Goal: Task Accomplishment & Management: Manage account settings

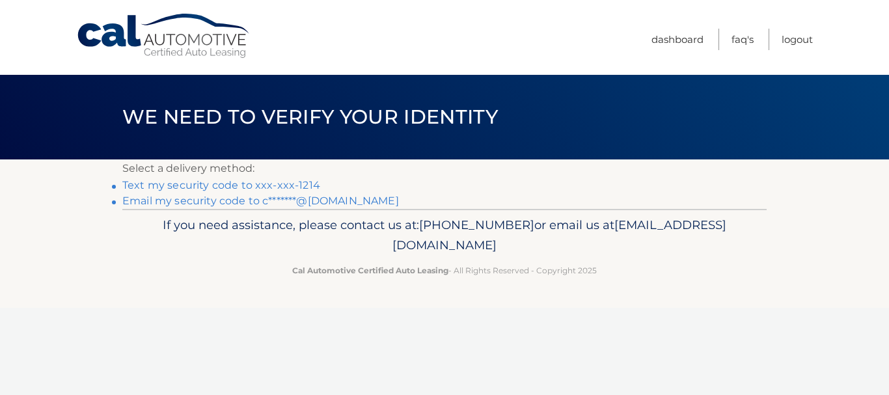
click at [260, 186] on link "Text my security code to xxx-xxx-1214" at bounding box center [221, 185] width 198 height 12
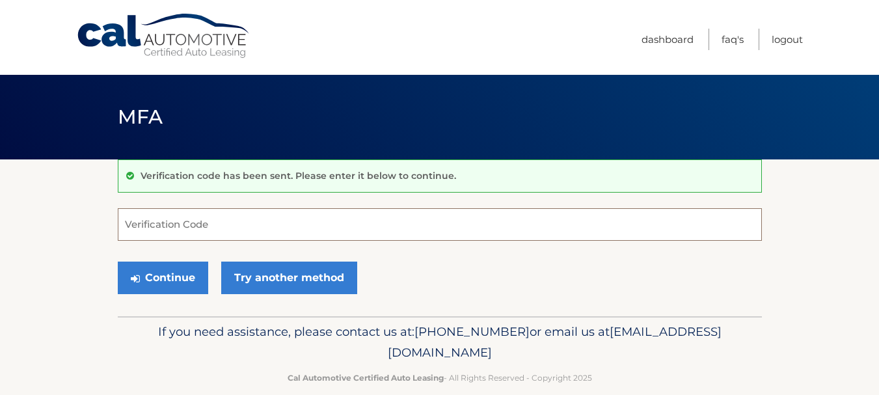
click at [230, 230] on input "Verification Code" at bounding box center [440, 224] width 644 height 33
click at [230, 230] on input "666268" at bounding box center [440, 224] width 644 height 33
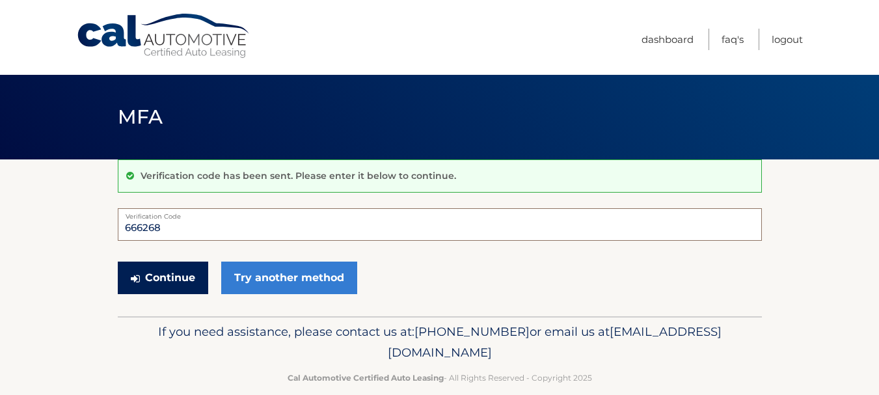
type input "666268"
click at [165, 279] on button "Continue" at bounding box center [163, 278] width 90 height 33
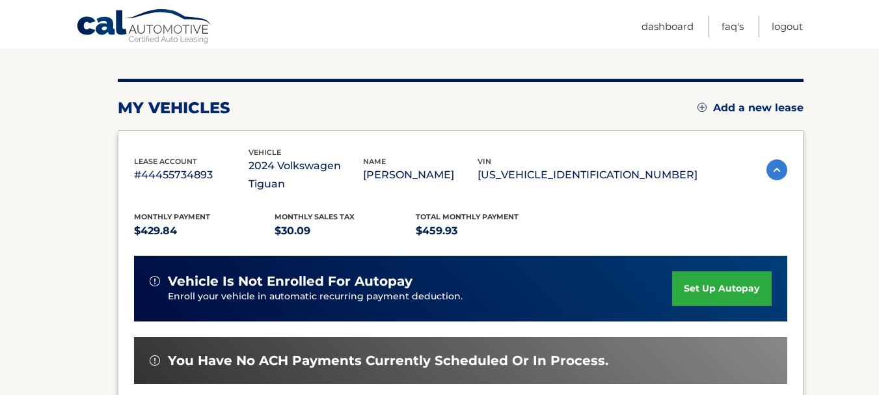
scroll to position [154, 0]
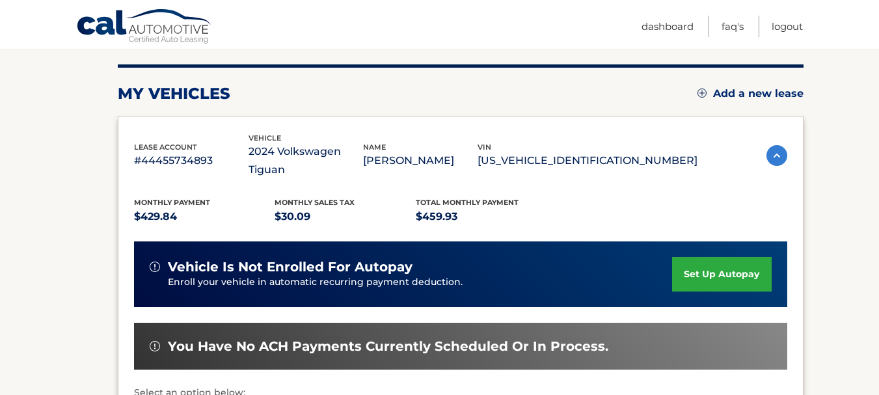
click at [865, 180] on section "my vehicles Add a new lease lease account #44455734893 vehicle 2024 Volkswagen …" at bounding box center [439, 280] width 879 height 549
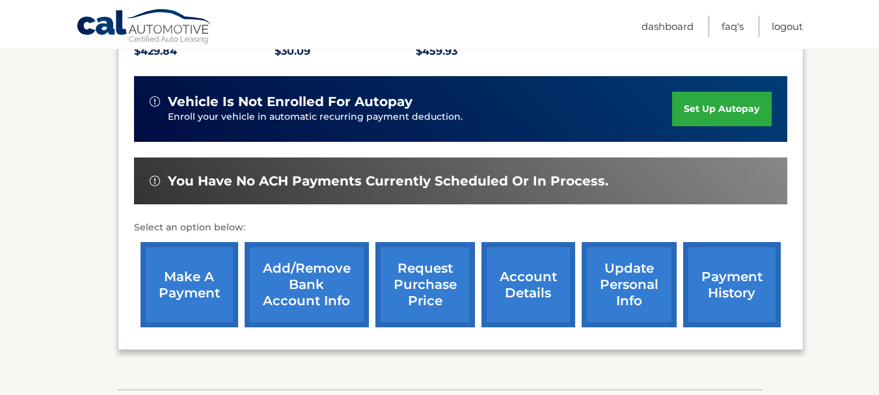
scroll to position [320, 0]
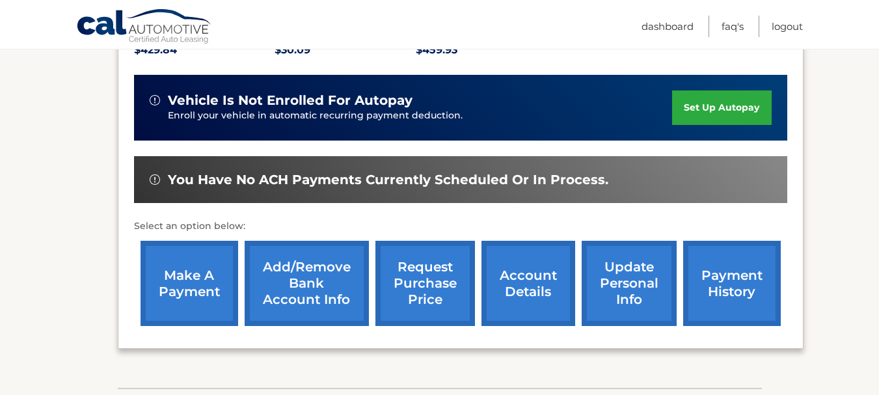
click at [182, 258] on link "make a payment" at bounding box center [190, 283] width 98 height 85
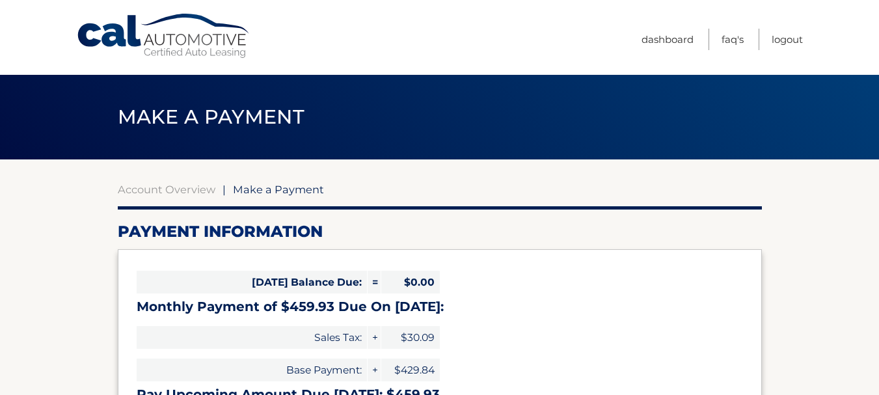
select select "ZWY2ZDdlY2EtOTBjZS00OTUyLTliMDEtODI5NjVhODlkNjY1"
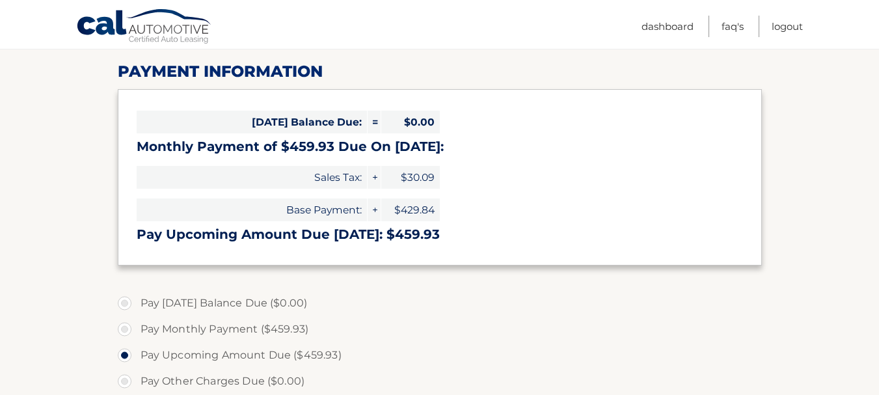
scroll to position [161, 0]
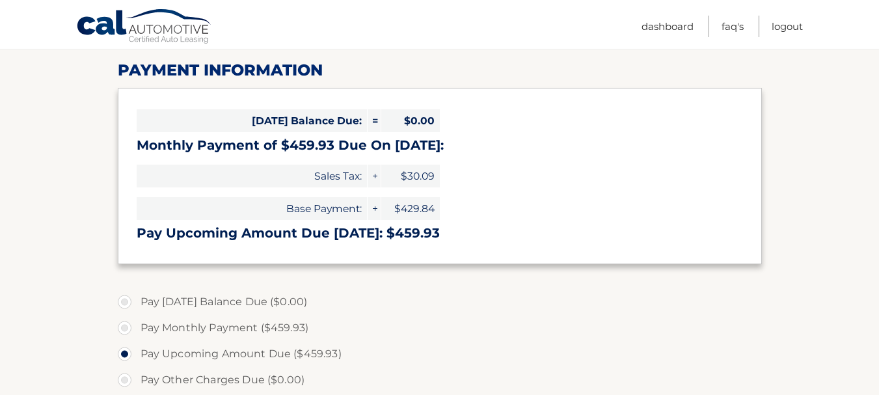
click at [866, 211] on section "Account Overview | Make a Payment Payment Information [DATE] Balance Due: = $0.…" at bounding box center [439, 334] width 879 height 672
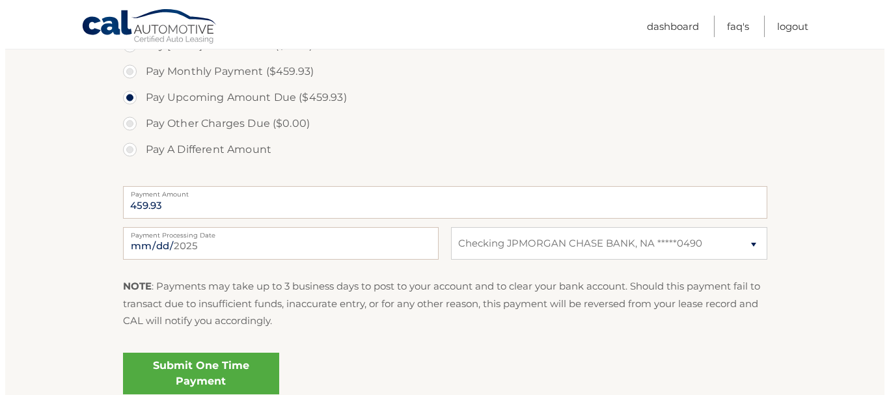
scroll to position [421, 0]
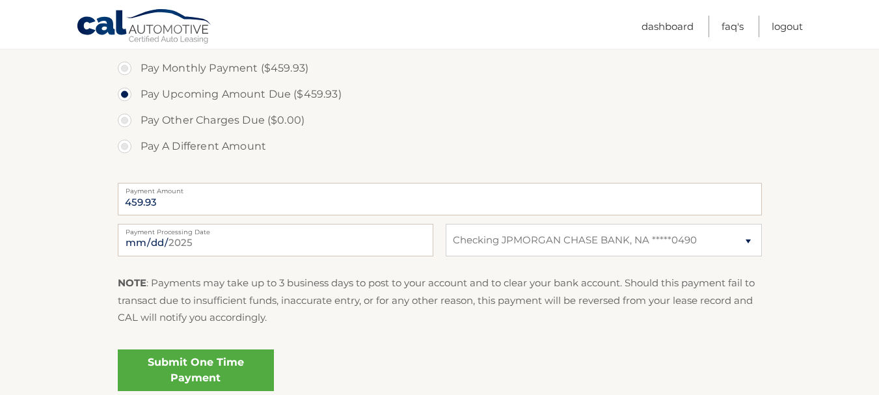
click at [182, 369] on link "Submit One Time Payment" at bounding box center [196, 371] width 156 height 42
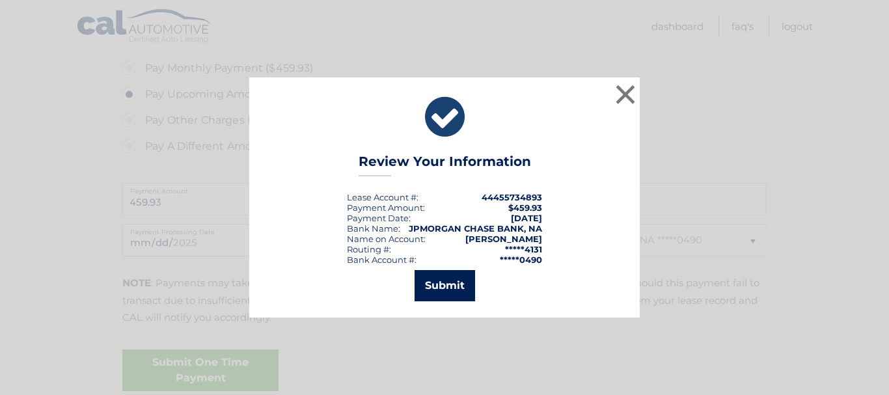
click at [439, 284] on button "Submit" at bounding box center [445, 285] width 61 height 31
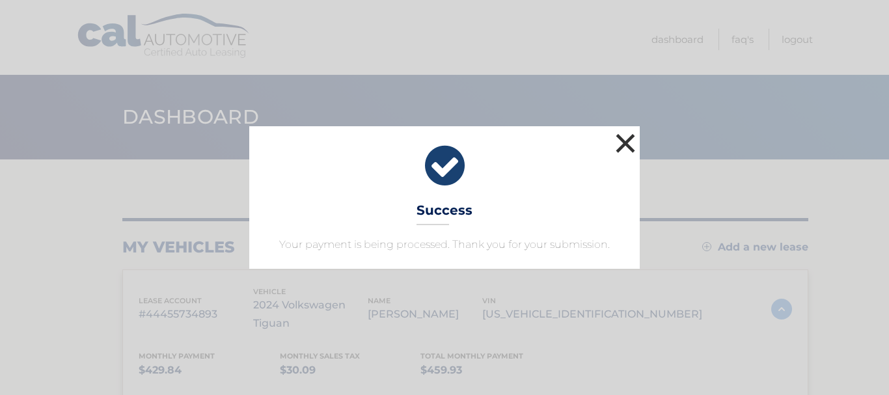
click at [626, 144] on button "×" at bounding box center [625, 143] width 26 height 26
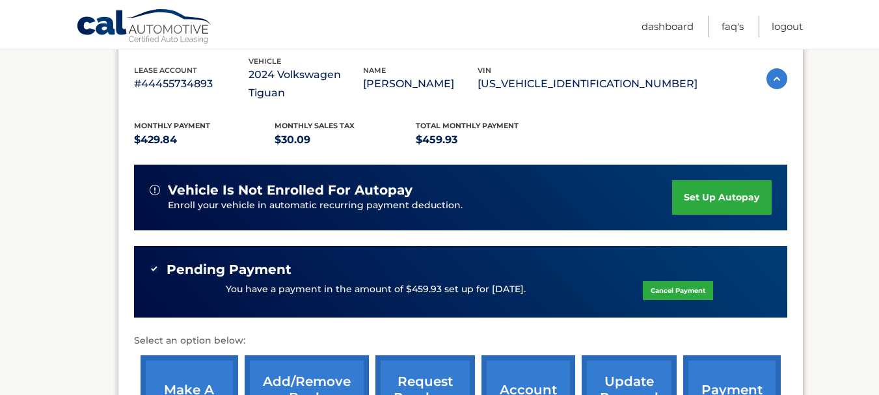
scroll to position [228, 0]
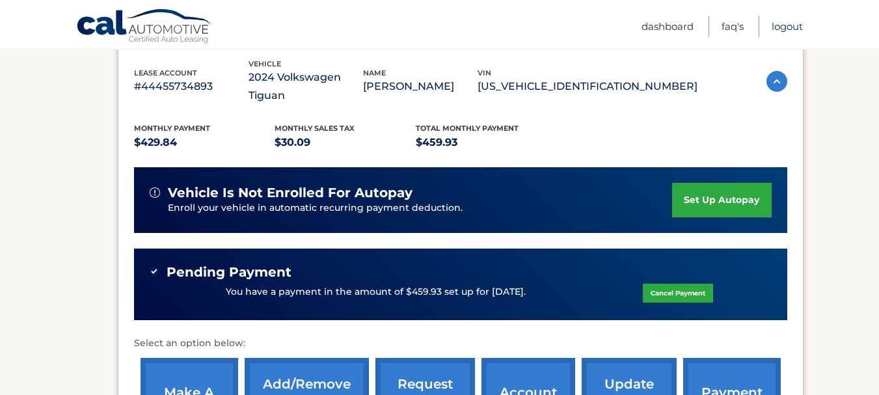
click at [782, 29] on link "Logout" at bounding box center [787, 26] width 31 height 21
